Goal: Transaction & Acquisition: Purchase product/service

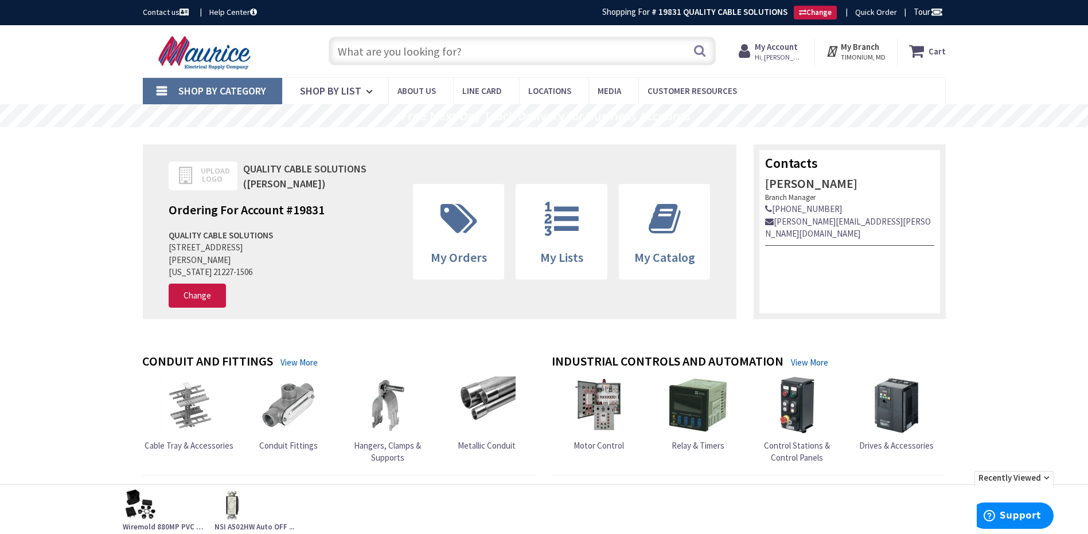
drag, startPoint x: 432, startPoint y: 51, endPoint x: 370, endPoint y: 51, distance: 61.4
click at [432, 51] on input "text" at bounding box center [522, 51] width 387 height 29
click at [370, 48] on input "text" at bounding box center [522, 51] width 387 height 29
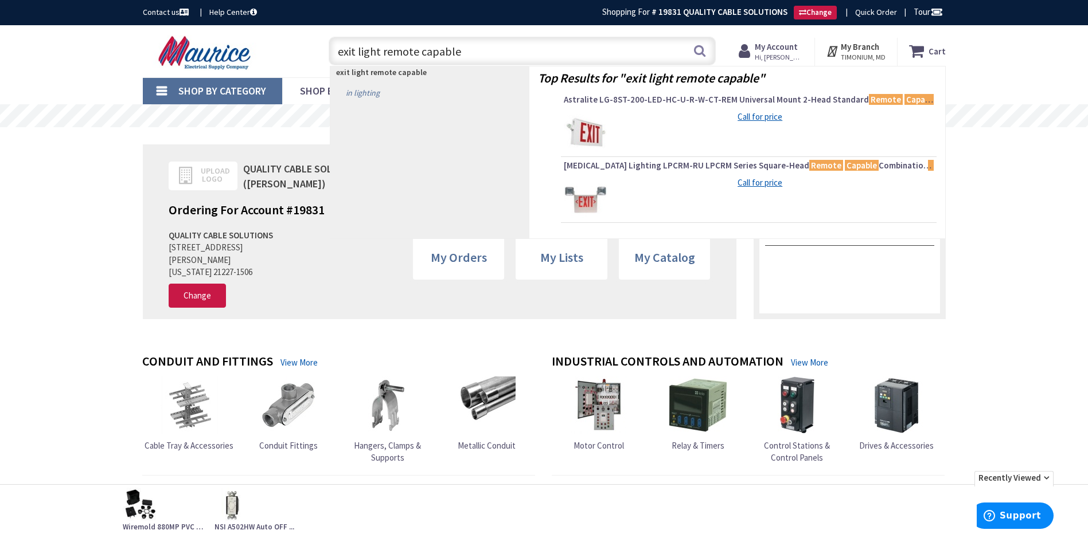
type input "exit light remote capable"
drag, startPoint x: 361, startPoint y: 95, endPoint x: 930, endPoint y: 179, distance: 575.1
click at [361, 95] on link "in Lighting" at bounding box center [429, 93] width 199 height 18
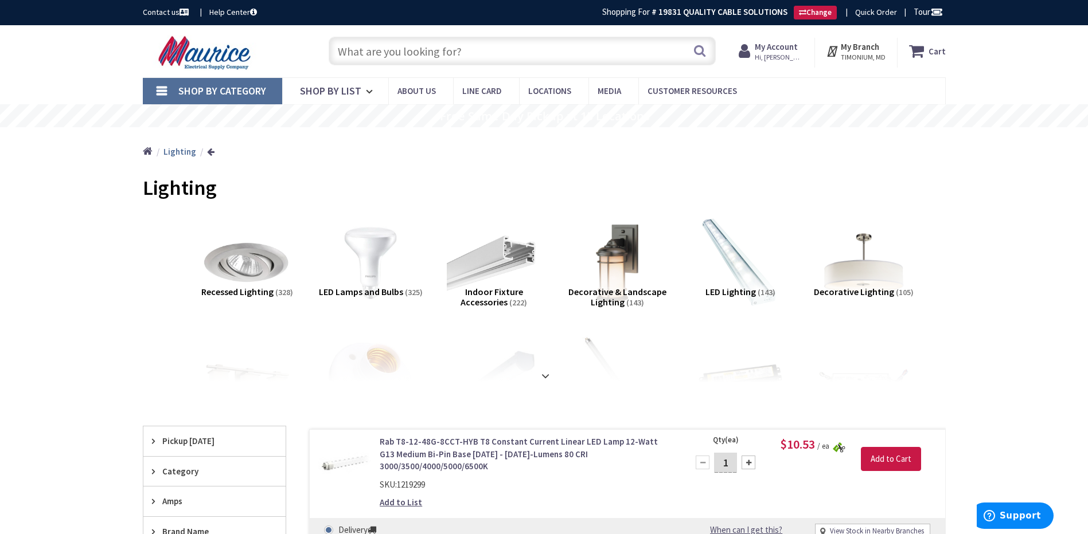
click at [428, 42] on input "text" at bounding box center [522, 51] width 387 height 29
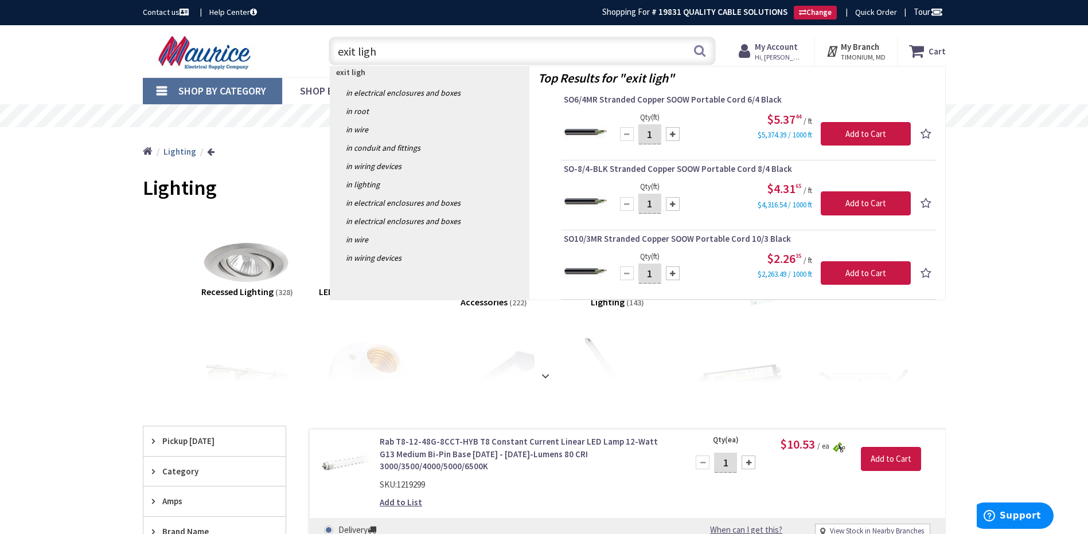
type input "exit light"
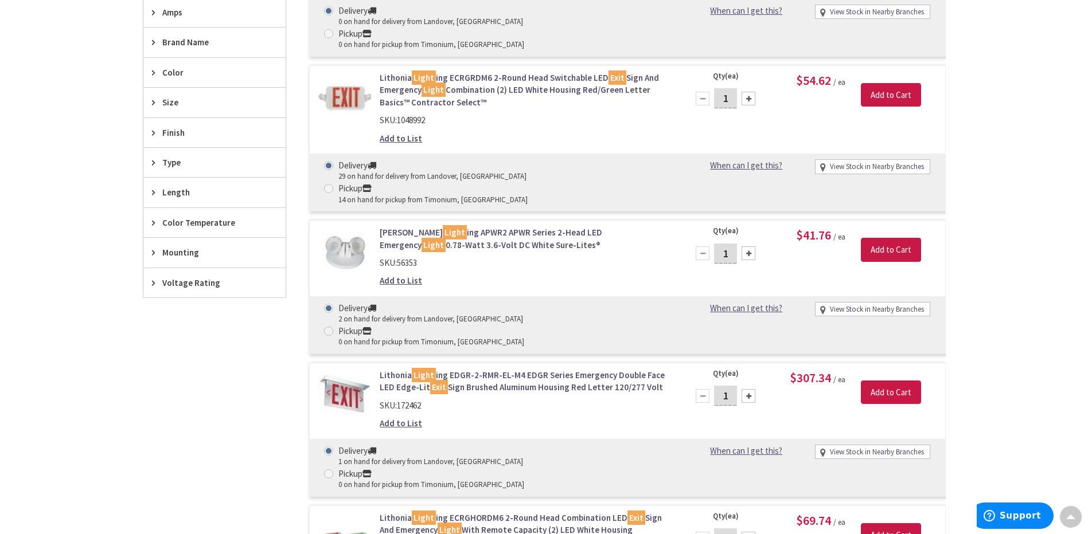
scroll to position [287, 0]
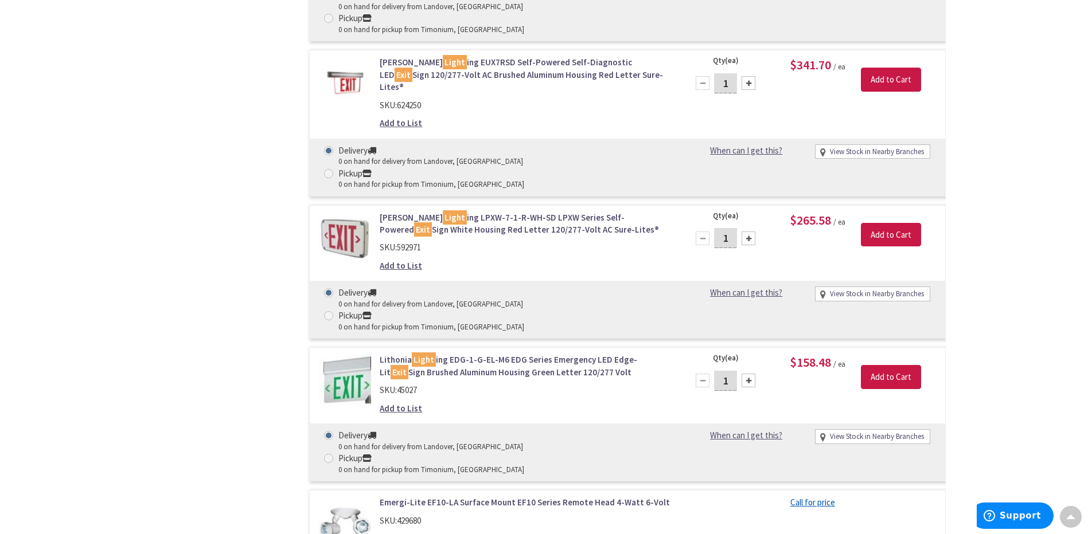
scroll to position [2602, 0]
